Goal: Task Accomplishment & Management: Use online tool/utility

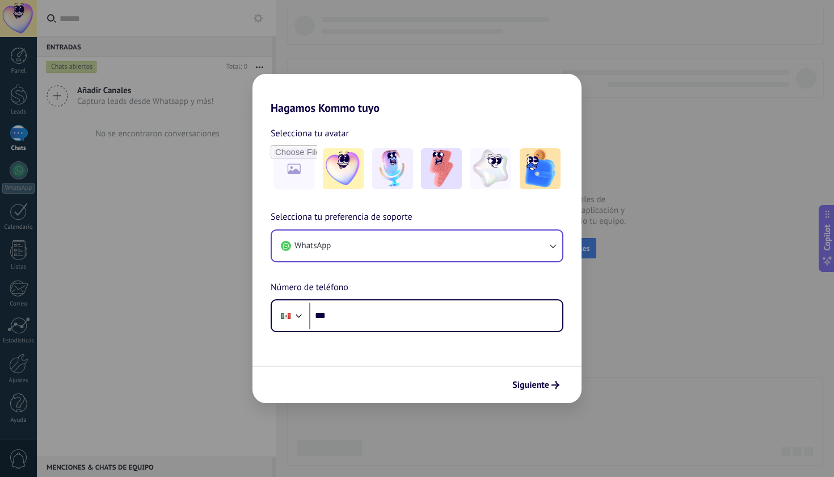
click at [395, 239] on button "WhatsApp" at bounding box center [417, 245] width 291 height 31
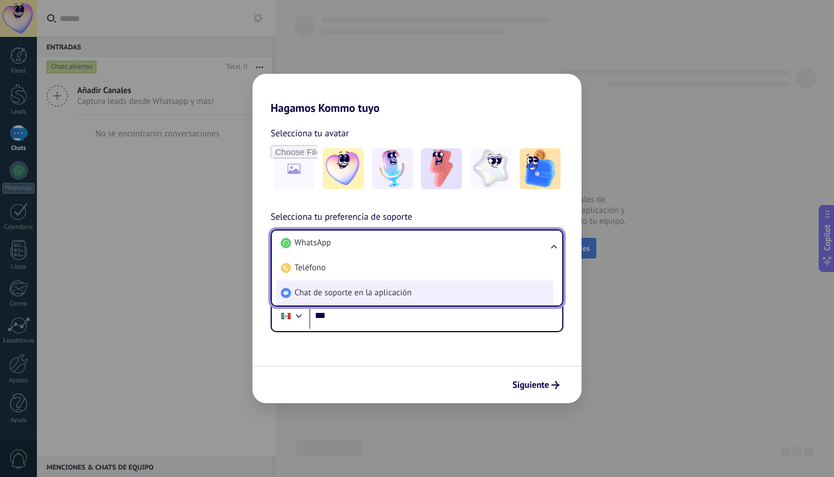
click at [420, 292] on li "Chat de soporte en la aplicación" at bounding box center [414, 292] width 277 height 25
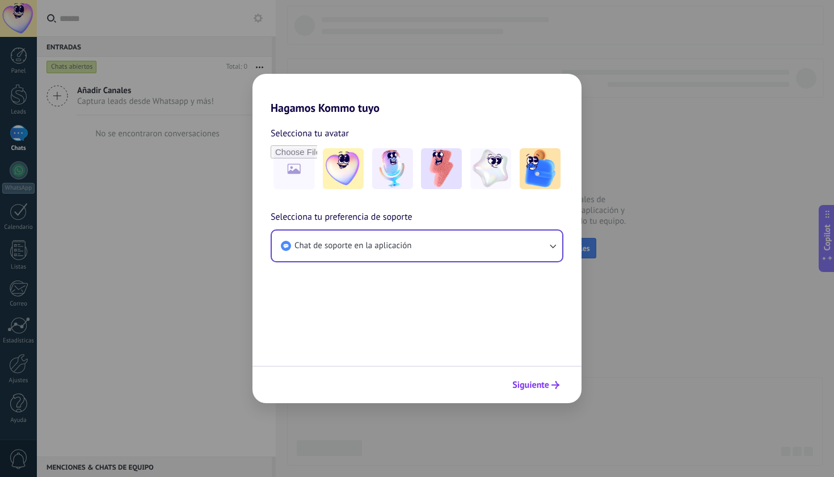
click at [558, 386] on use "submit" at bounding box center [556, 385] width 8 height 8
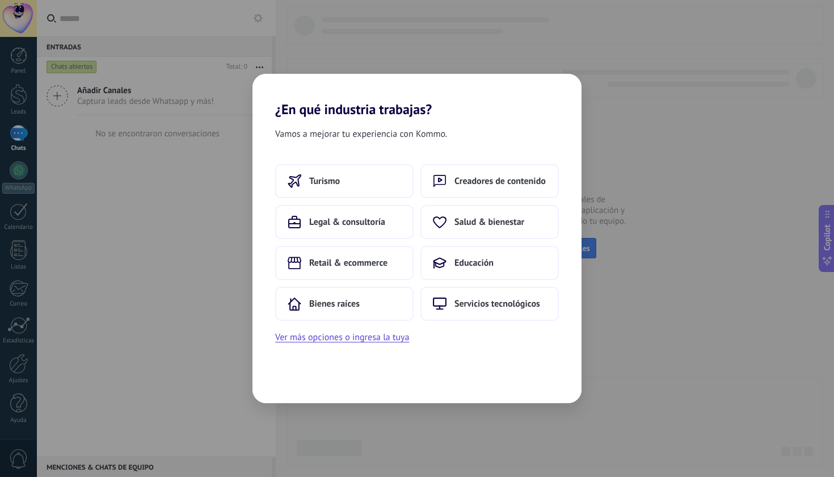
click at [548, 385] on div "Vamos a mejorar tu experiencia con Kommo. Turismo Creadores de contenido Legal …" at bounding box center [417, 260] width 329 height 286
click at [354, 317] on button "Bienes raíces" at bounding box center [344, 304] width 138 height 34
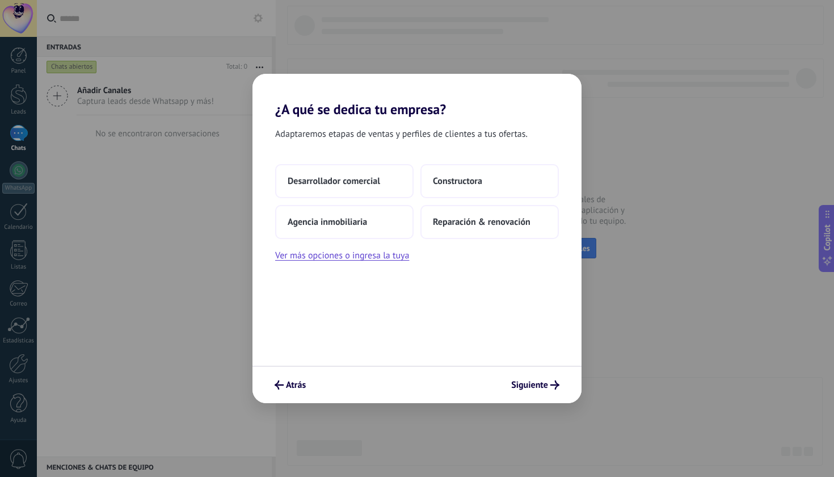
click at [362, 310] on div "Adaptaremos etapas de ventas y perfiles de clientes a tus ofertas. Desarrollado…" at bounding box center [417, 241] width 329 height 248
click at [559, 389] on icon "submit" at bounding box center [555, 384] width 9 height 9
click at [552, 388] on icon "submit" at bounding box center [555, 384] width 9 height 9
click at [538, 382] on span "Siguiente" at bounding box center [529, 385] width 37 height 8
click at [436, 186] on span "Constructora" at bounding box center [457, 180] width 49 height 11
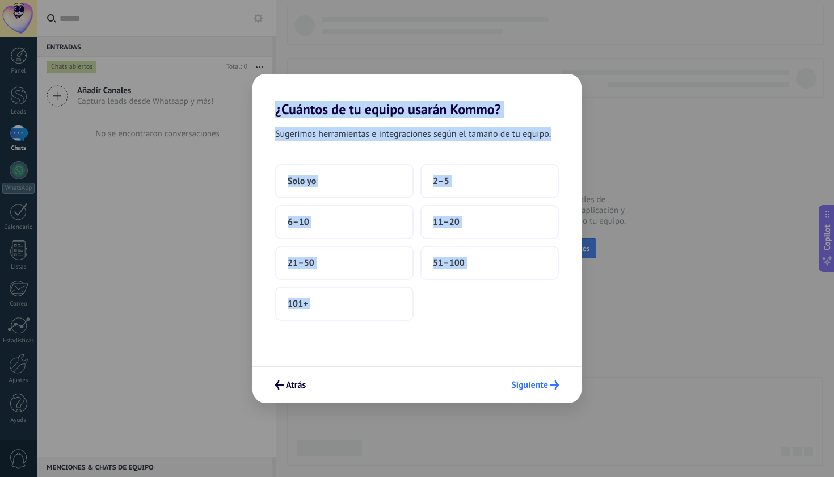
click at [544, 379] on button "Siguiente" at bounding box center [535, 384] width 58 height 19
